Goal: Information Seeking & Learning: Learn about a topic

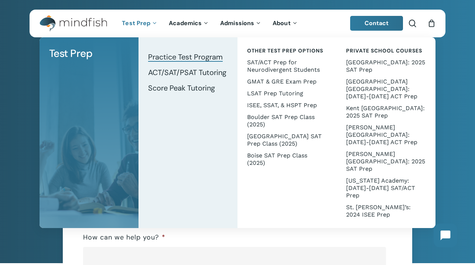
click at [203, 52] on span "Practice Test Program" at bounding box center [185, 57] width 75 height 10
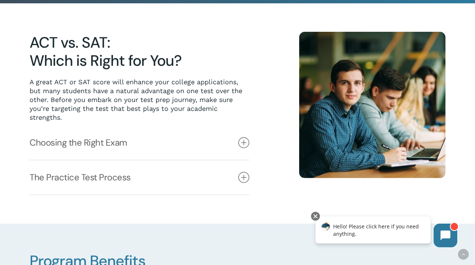
scroll to position [167, 0]
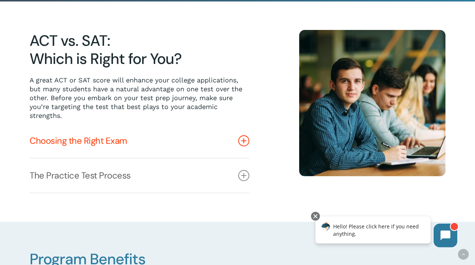
click at [243, 147] on link "Choosing the Right Exam" at bounding box center [140, 141] width 220 height 34
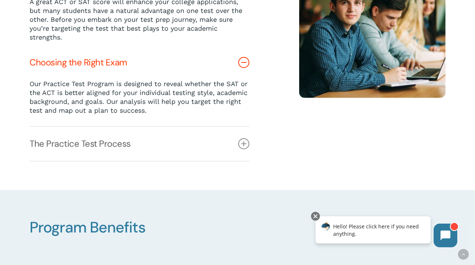
scroll to position [247, 0]
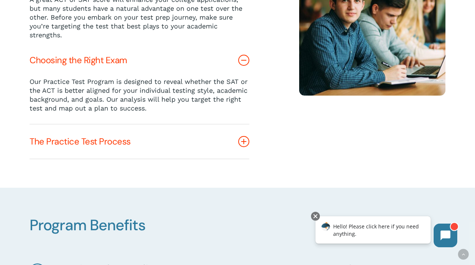
click at [243, 145] on icon at bounding box center [243, 141] width 11 height 11
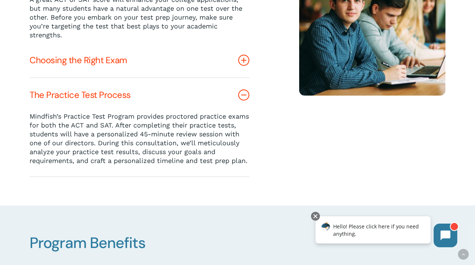
click at [243, 53] on link "Choosing the Right Exam" at bounding box center [140, 60] width 220 height 34
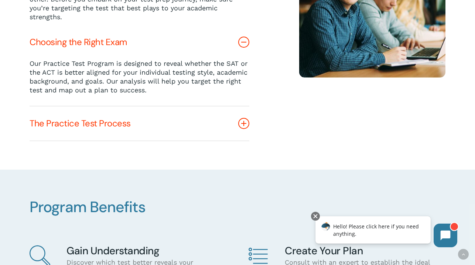
scroll to position [271, 0]
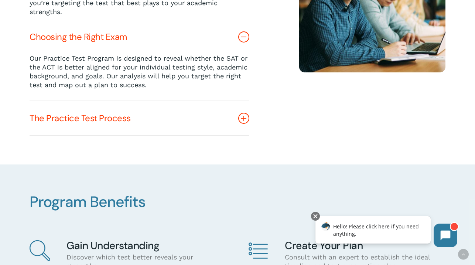
click at [243, 116] on icon at bounding box center [243, 118] width 11 height 11
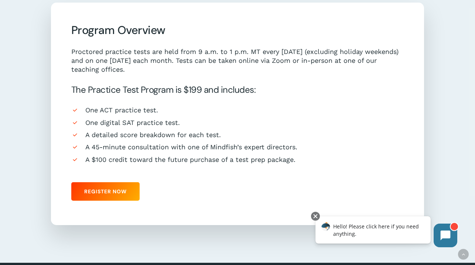
scroll to position [650, 0]
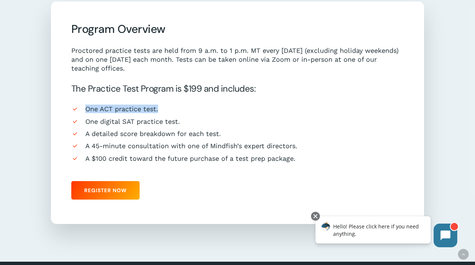
drag, startPoint x: 86, startPoint y: 117, endPoint x: 224, endPoint y: 114, distance: 138.5
click at [224, 113] on li "One ACT practice test." at bounding box center [237, 109] width 332 height 8
drag, startPoint x: 84, startPoint y: 129, endPoint x: 184, endPoint y: 130, distance: 100.1
click at [184, 126] on li "One digital SAT practice test." at bounding box center [237, 121] width 332 height 8
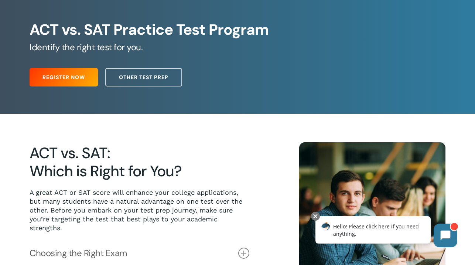
scroll to position [0, 0]
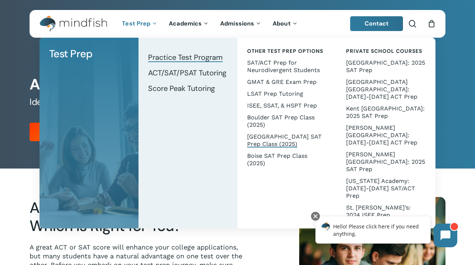
click at [272, 140] on span "[GEOGRAPHIC_DATA] SAT Prep Class (2025)" at bounding box center [284, 140] width 75 height 14
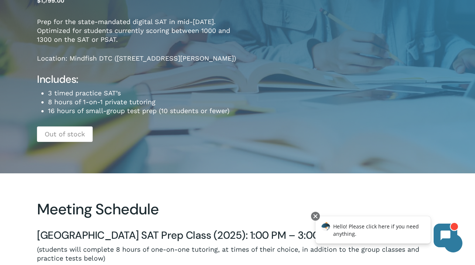
scroll to position [107, 0]
